Goal: Information Seeking & Learning: Learn about a topic

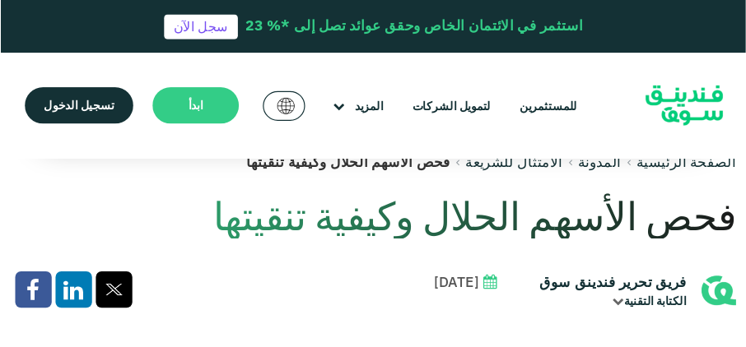
scroll to position [376, 0]
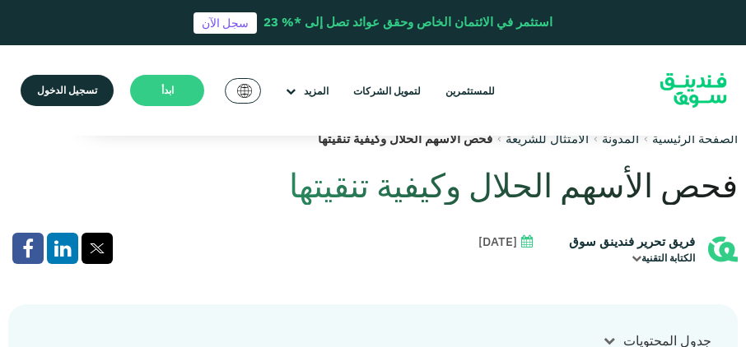
drag, startPoint x: 638, startPoint y: 0, endPoint x: 291, endPoint y: 228, distance: 415.6
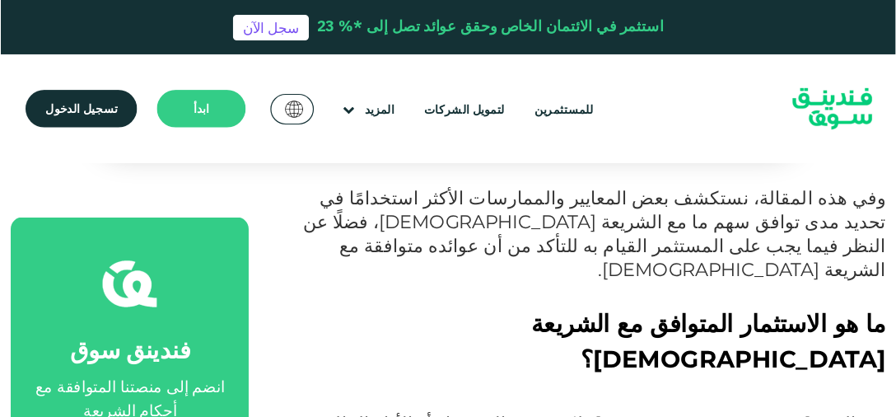
scroll to position [761, 0]
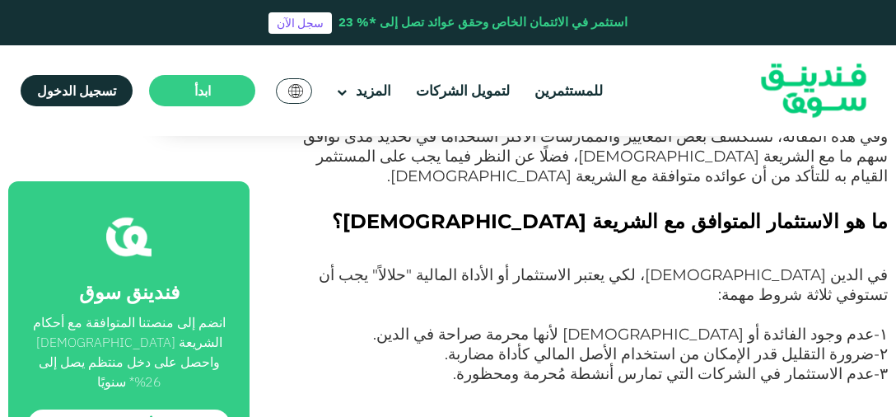
drag, startPoint x: 716, startPoint y: 0, endPoint x: 333, endPoint y: 198, distance: 431.2
click at [333, 207] on h2 "ما هو الاستثمار المتوافق مع الشريعة الإسلامية؟" at bounding box center [587, 236] width 601 height 59
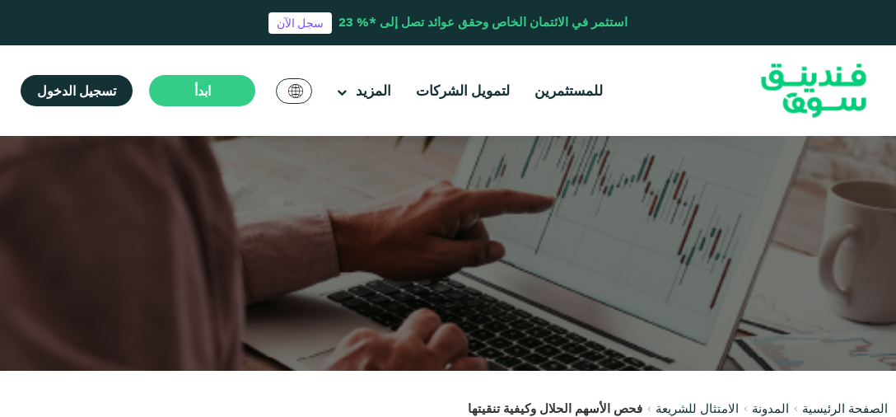
scroll to position [0, 0]
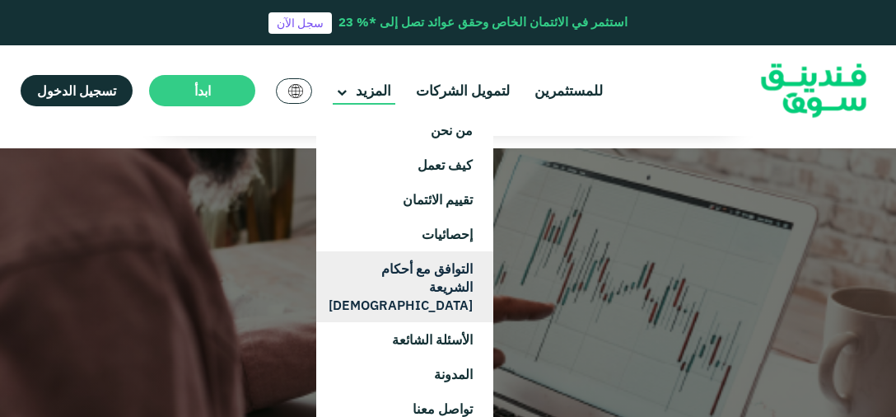
click at [434, 273] on link "التوافق مع أحكام الشريعة [DEMOGRAPHIC_DATA]" at bounding box center [404, 286] width 177 height 71
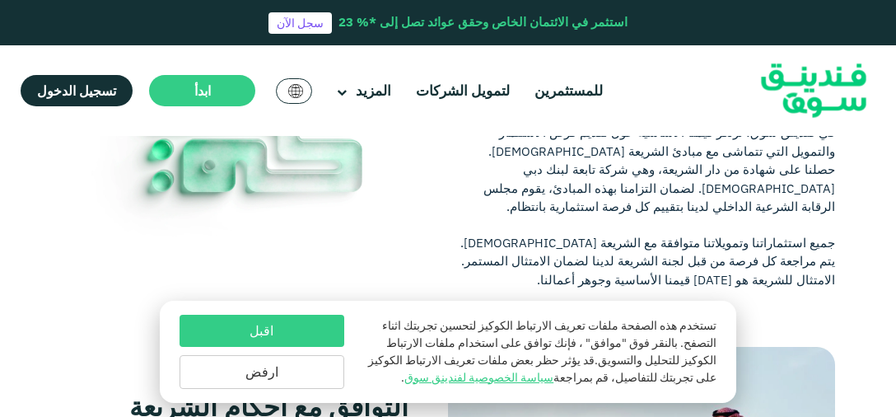
scroll to position [263, 0]
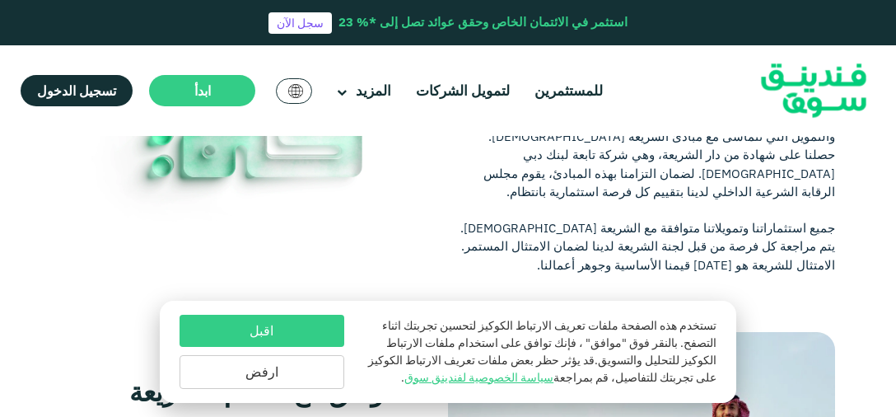
click at [308, 334] on button "اقبل" at bounding box center [261, 331] width 165 height 32
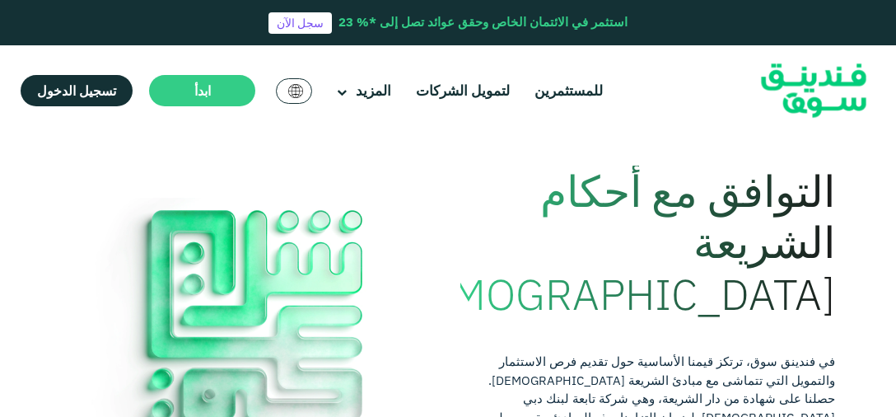
scroll to position [1, 0]
